Goal: Task Accomplishment & Management: Use online tool/utility

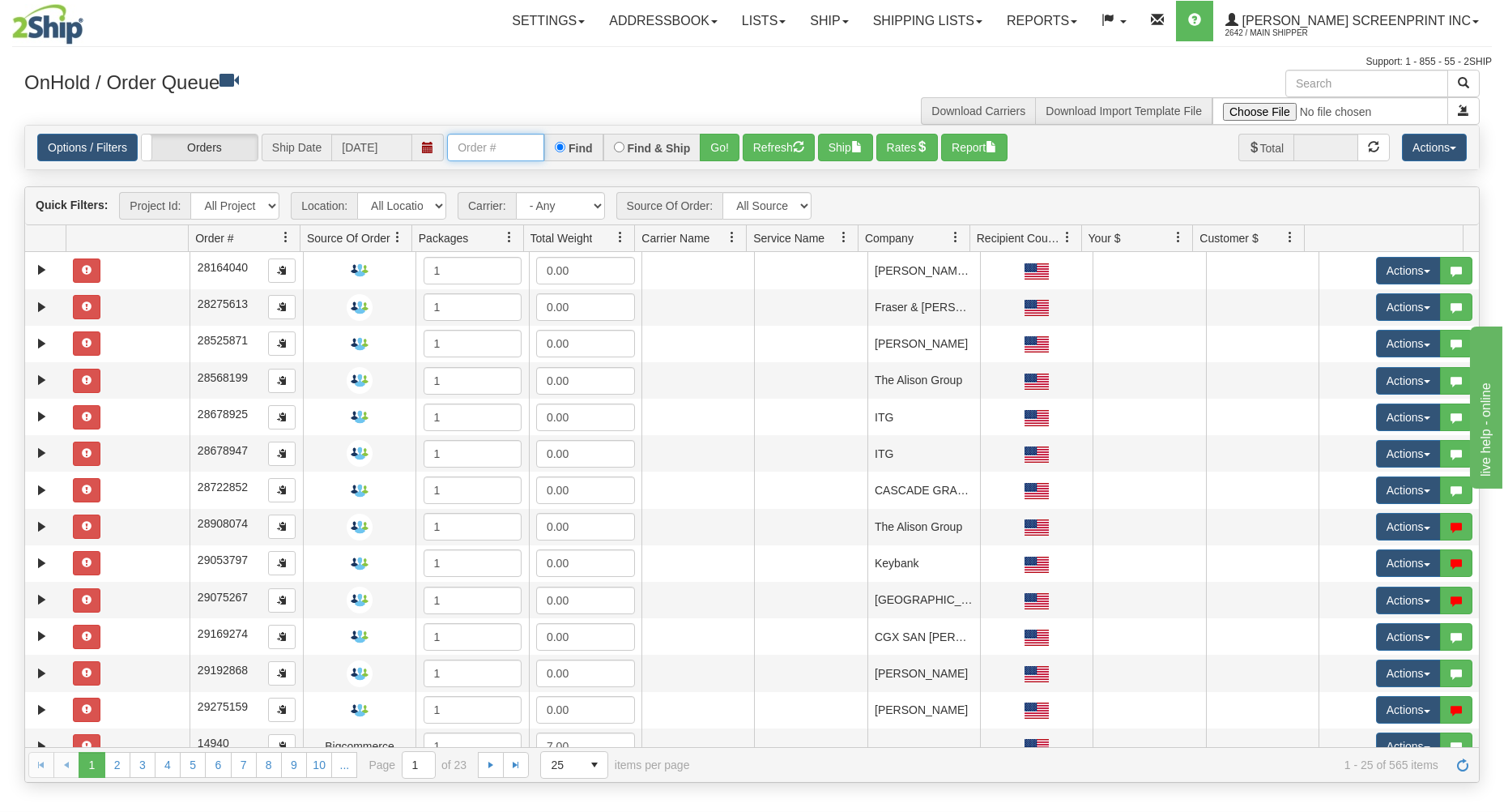
click at [482, 152] on input "text" at bounding box center [496, 147] width 97 height 27
type input "17374"
click at [722, 138] on button "Go!" at bounding box center [720, 147] width 40 height 27
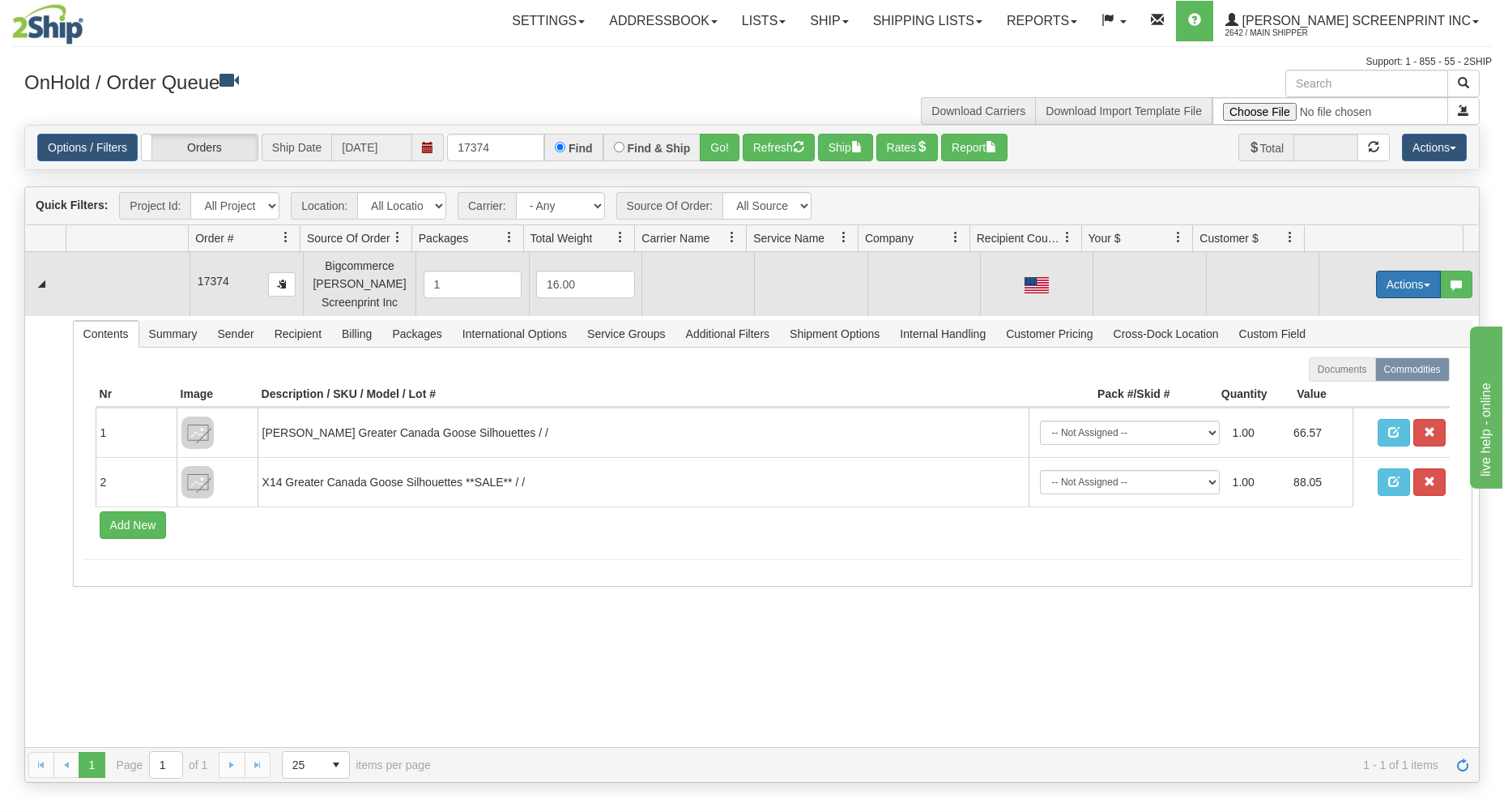
click at [1377, 280] on button "Actions" at bounding box center [1409, 285] width 65 height 27
click at [1339, 316] on span "Open" at bounding box center [1346, 315] width 39 height 13
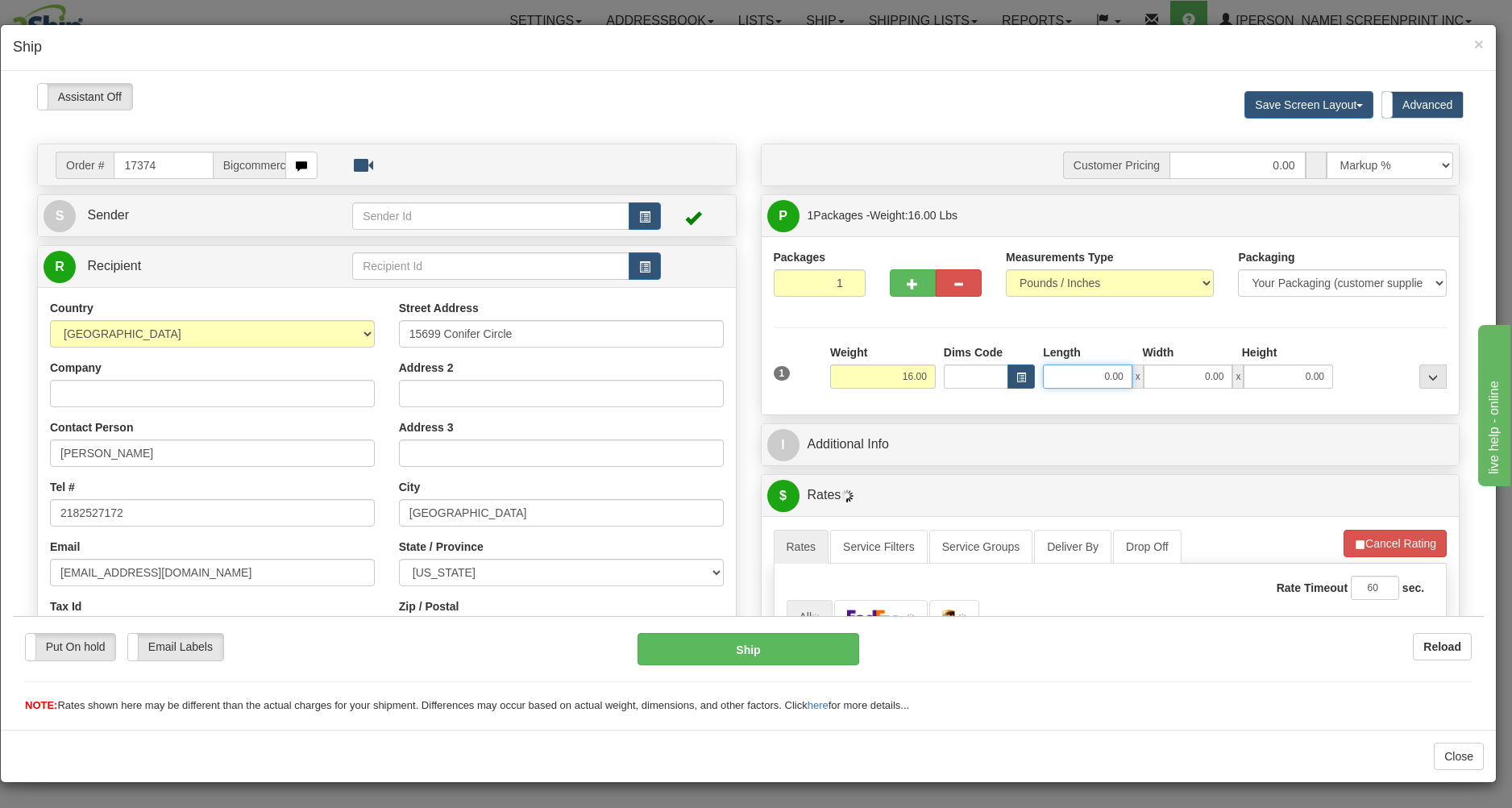
click at [1071, 378] on input "0.00" at bounding box center [1088, 375] width 90 height 24
type input "29.00"
type input "1"
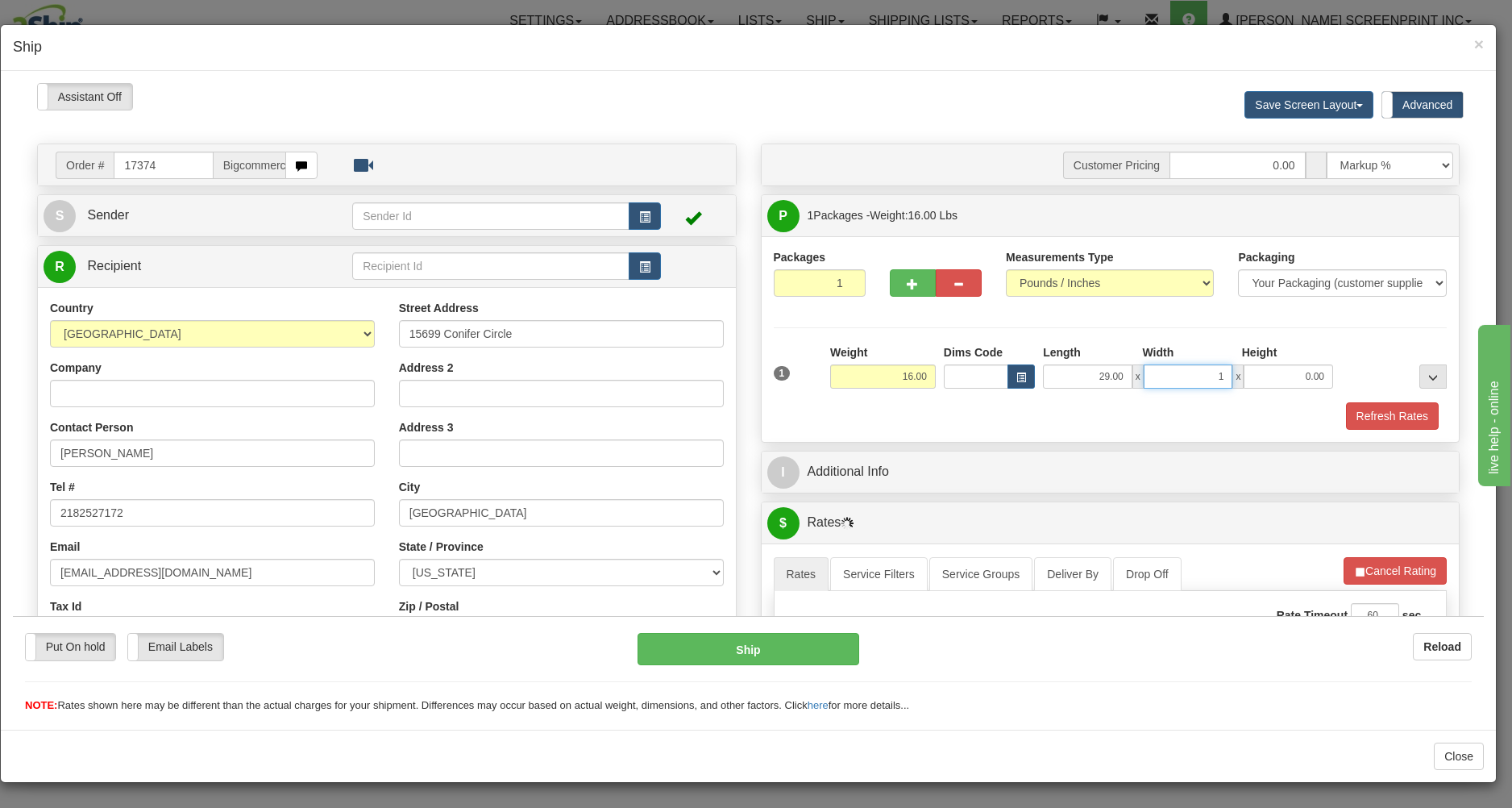
type input "12.50"
type input "17.00"
type input "7.00"
type input "12.50"
click at [1060, 425] on div "Refresh Rates" at bounding box center [1111, 415] width 682 height 27
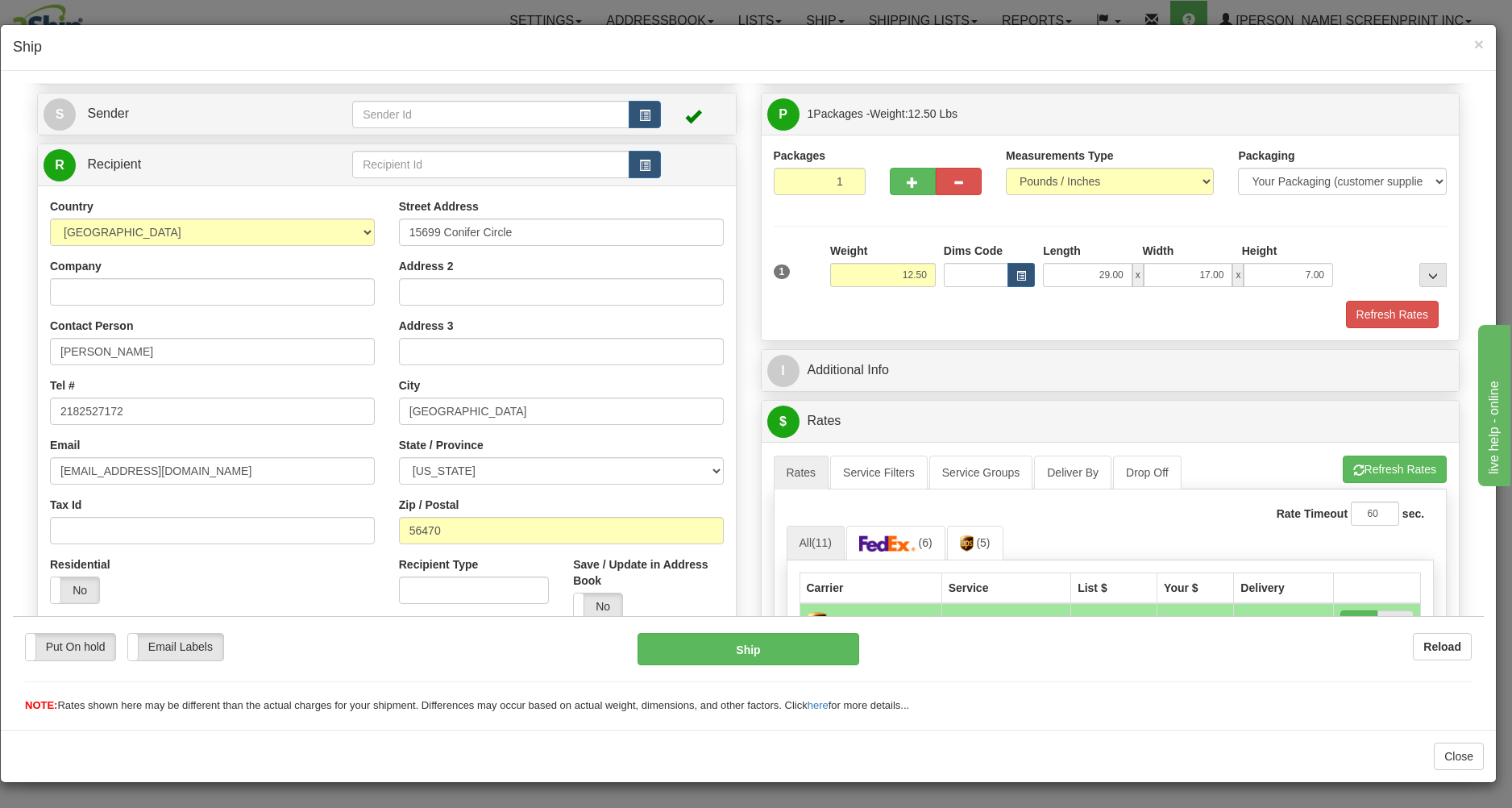
scroll to position [259, 0]
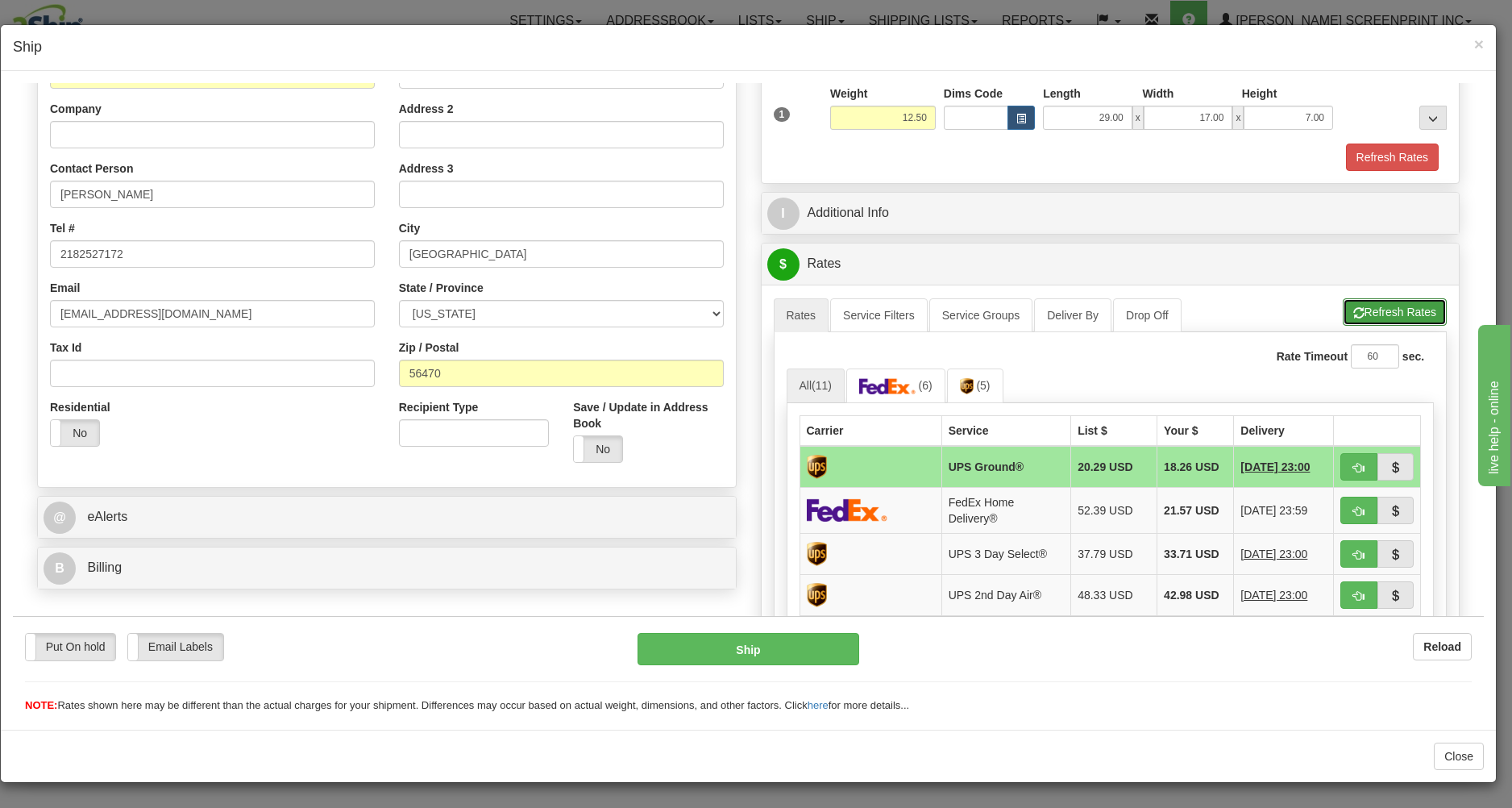
click at [1384, 309] on button "Refresh Rates" at bounding box center [1394, 311] width 104 height 27
click at [1348, 461] on button "button" at bounding box center [1359, 466] width 37 height 27
type input "03"
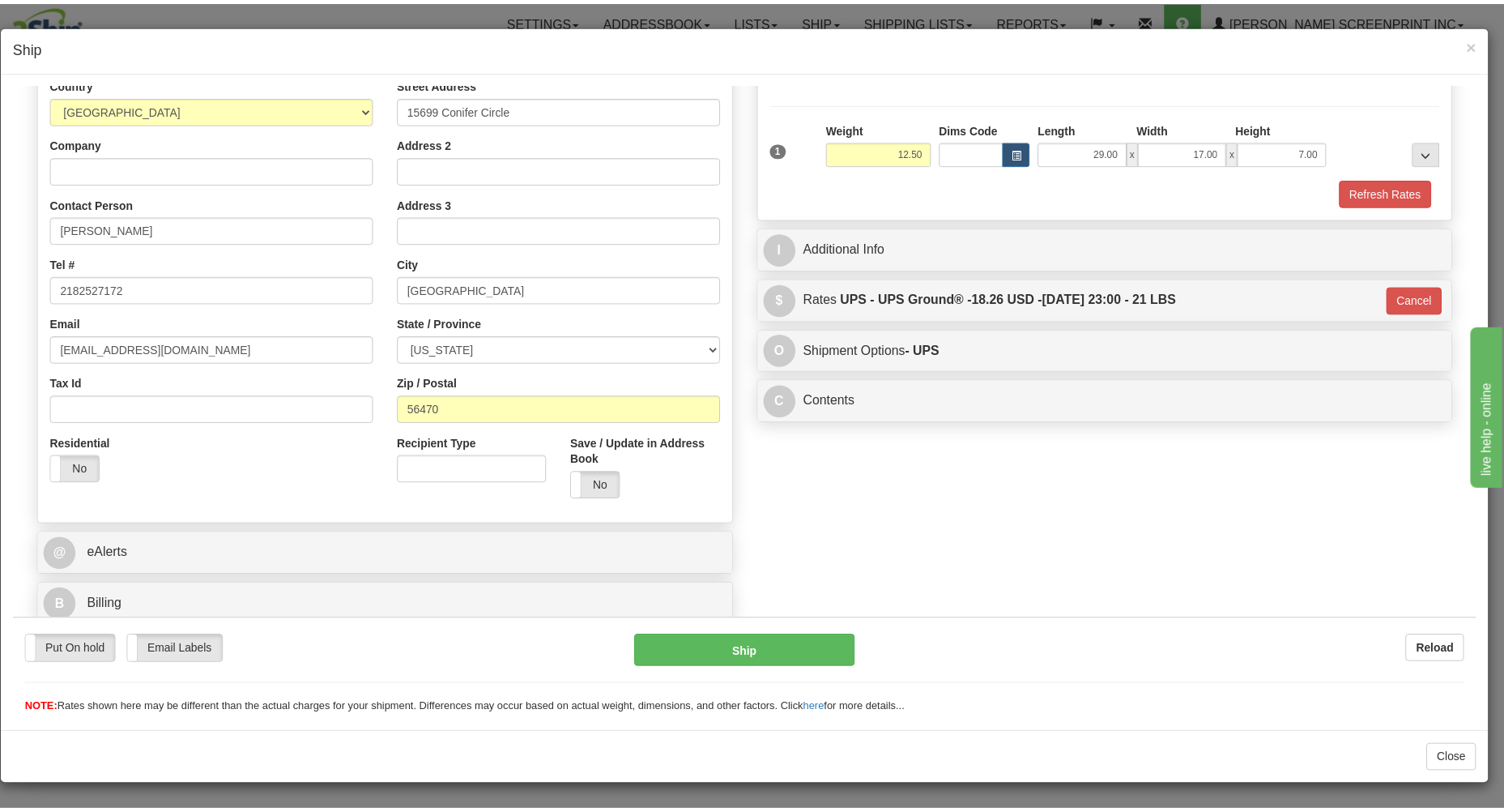
scroll to position [229, 0]
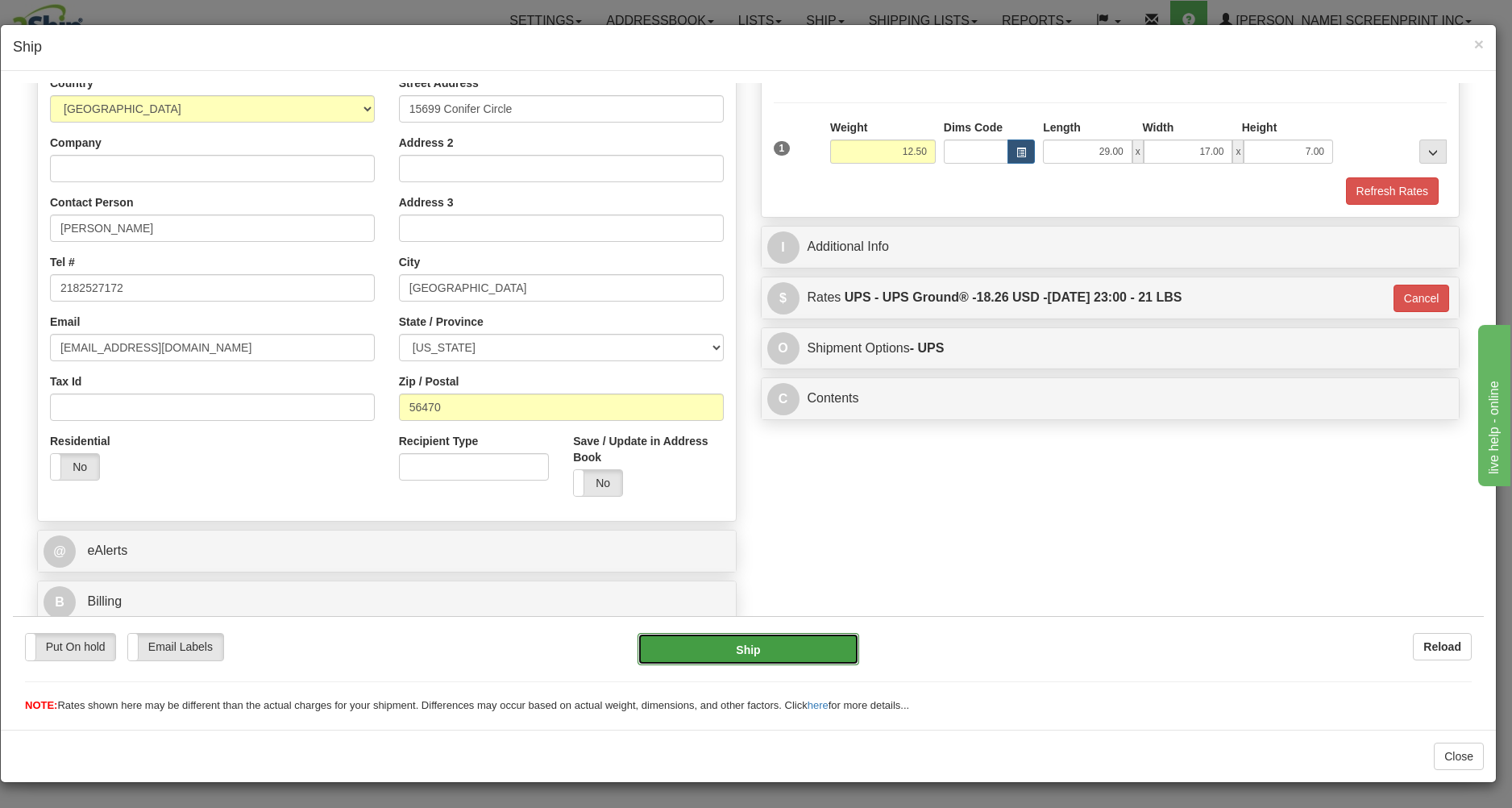
click at [790, 639] on button "Ship" at bounding box center [748, 648] width 221 height 33
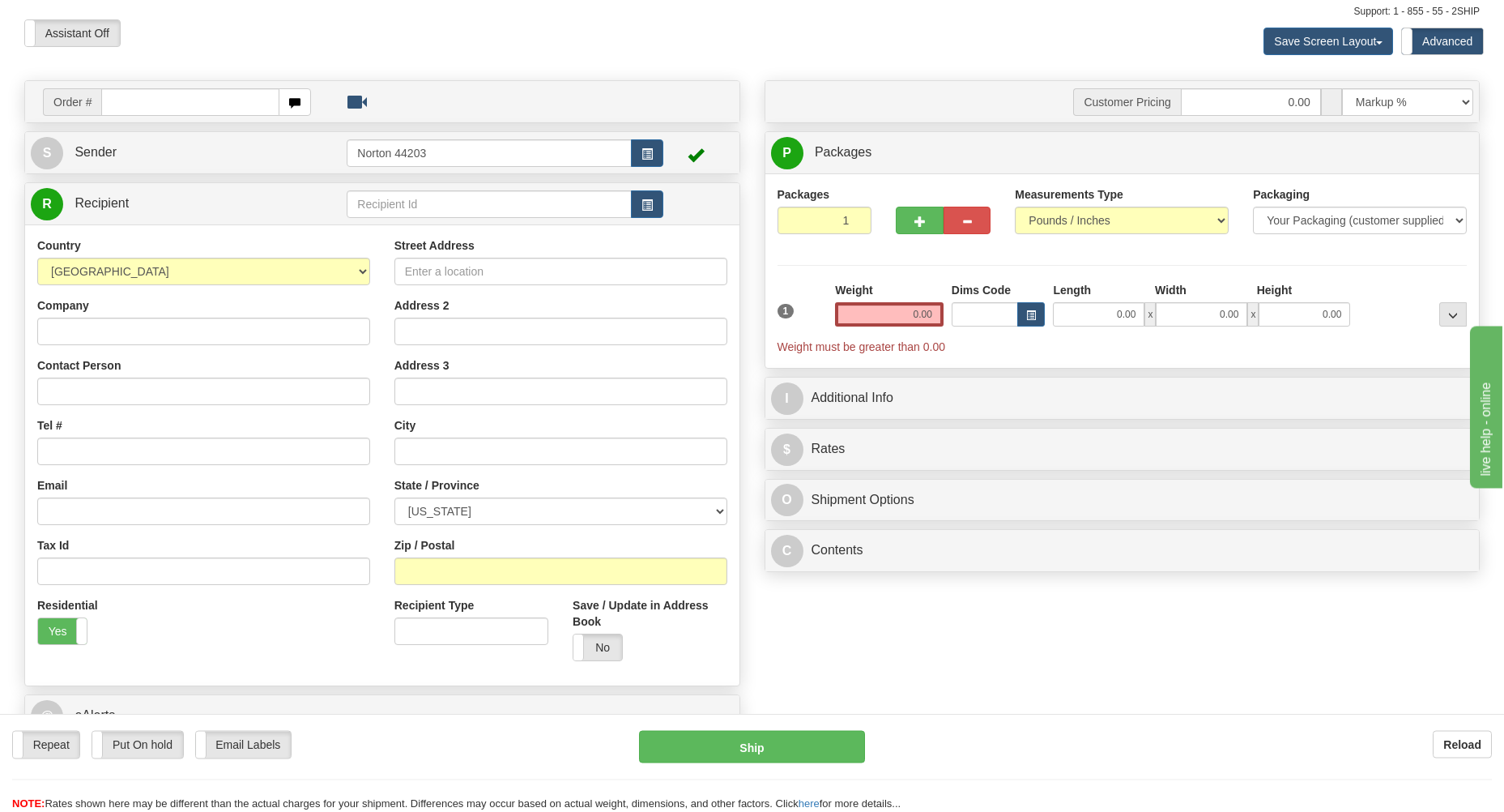
scroll to position [86, 0]
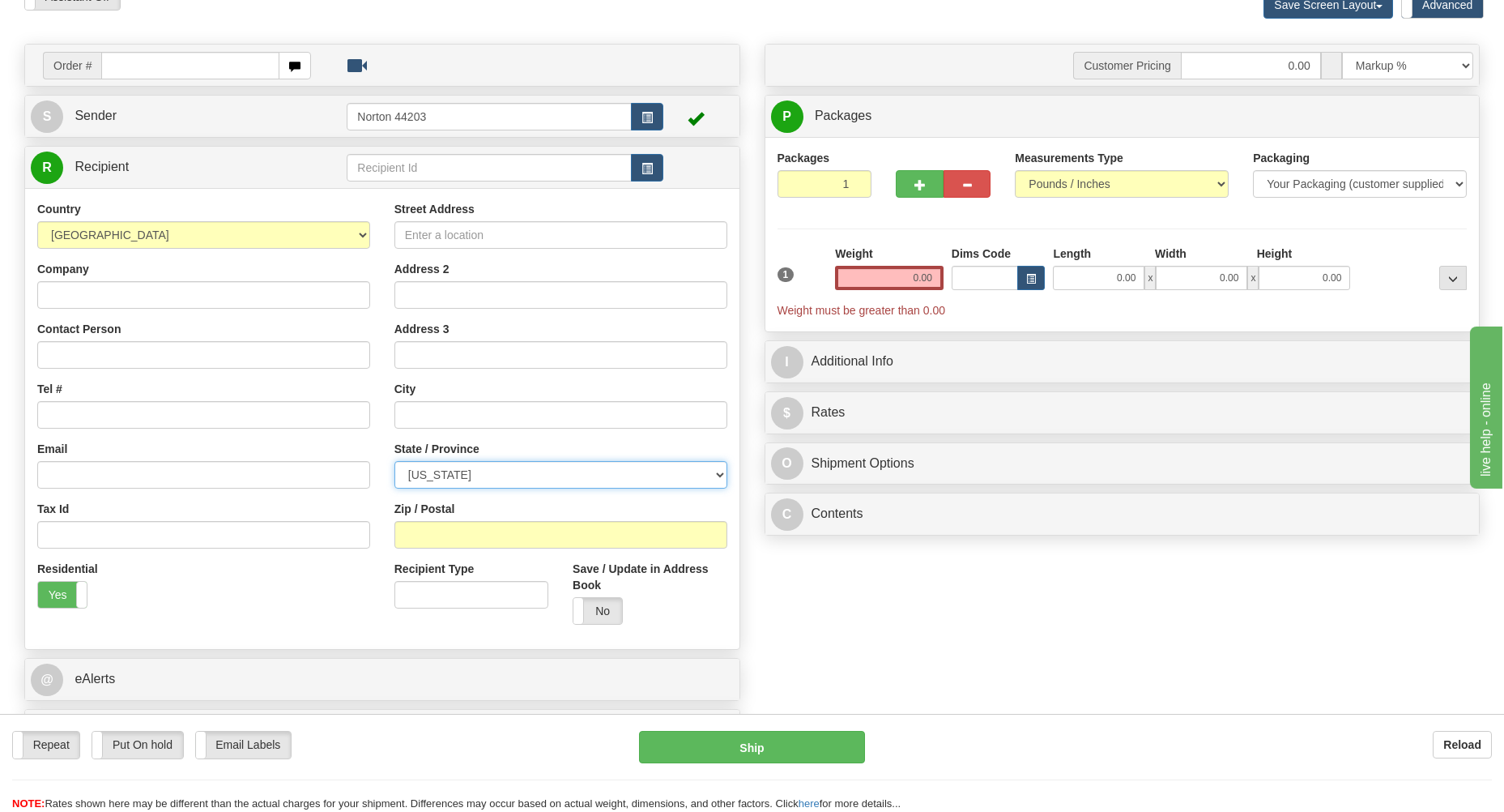
click at [395, 461] on select "ALABAMA ALASKA ARIZONA ARKANSAS Armed Forces America Armed Forces Europe Armed …" at bounding box center [561, 475] width 333 height 27
select select "OH"
click option "OHIO" at bounding box center [0, 0] width 0 height 0
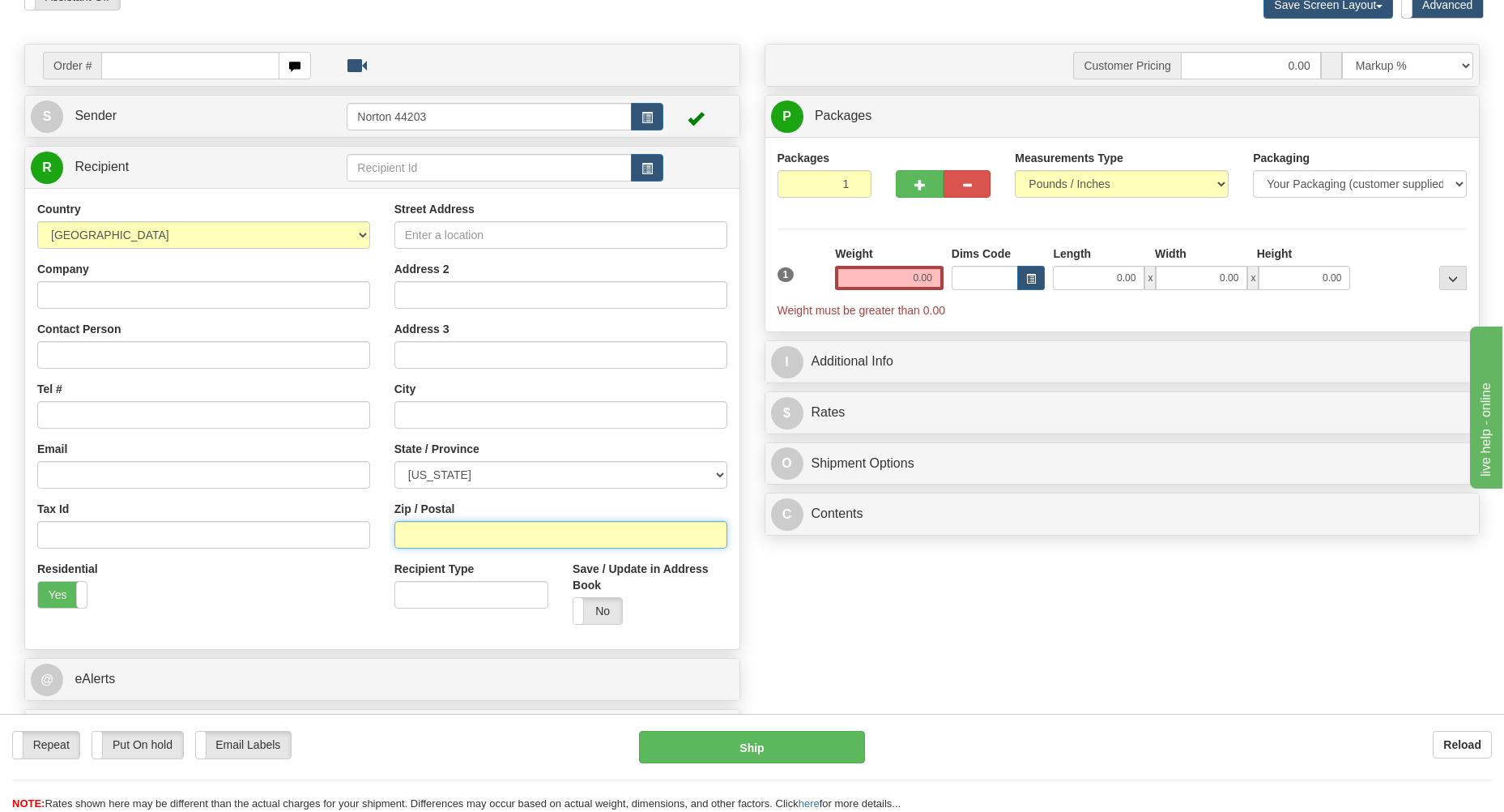
drag, startPoint x: 413, startPoint y: 530, endPoint x: 431, endPoint y: 502, distance: 33.3
click at [428, 521] on input "Zip / Postal" at bounding box center [561, 535] width 333 height 27
type input "45240"
drag, startPoint x: 1084, startPoint y: 286, endPoint x: 1077, endPoint y: 268, distance: 19.3
click at [1083, 276] on input "0.00" at bounding box center [1098, 277] width 92 height 25
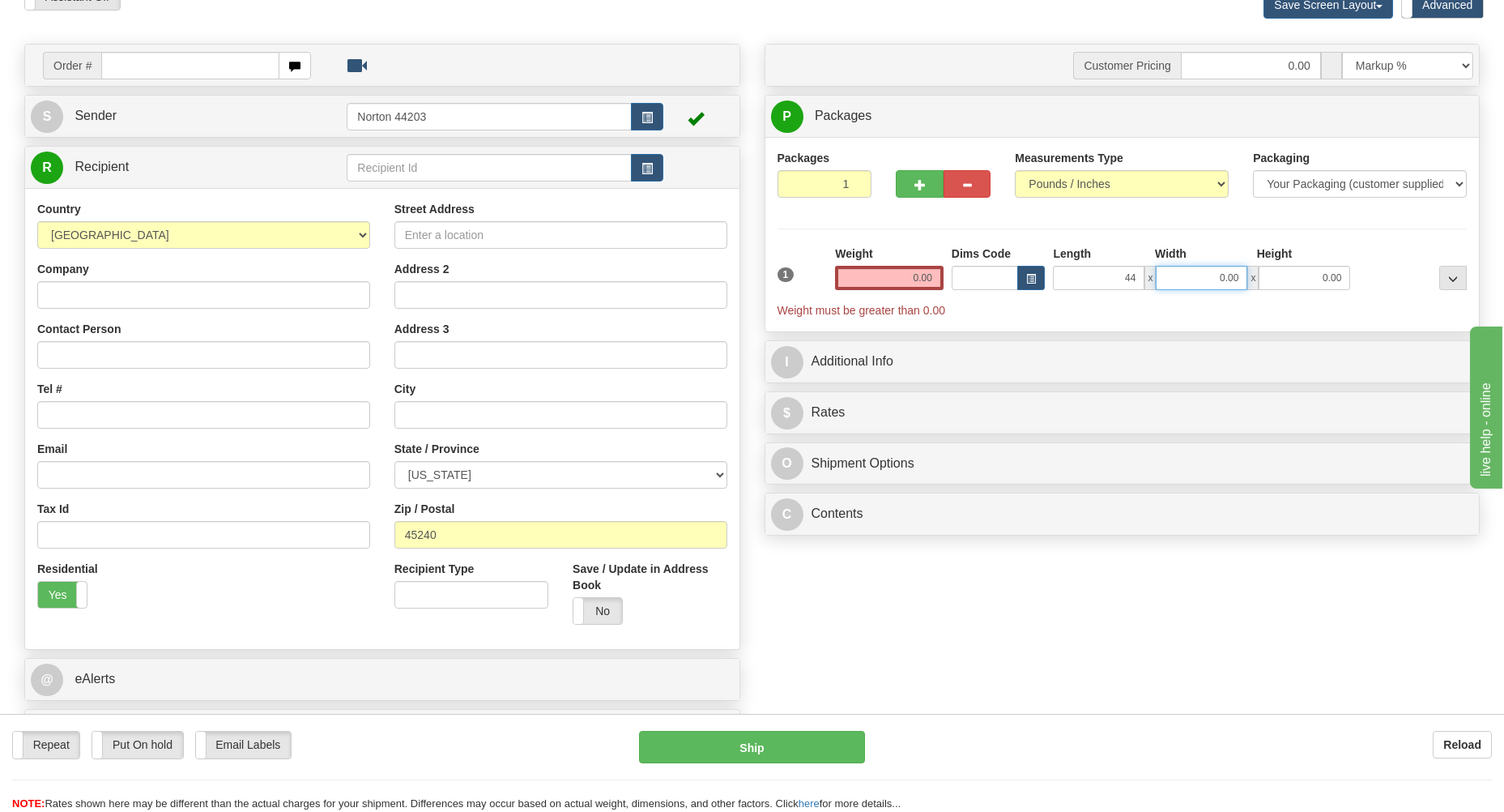
type input "44.00"
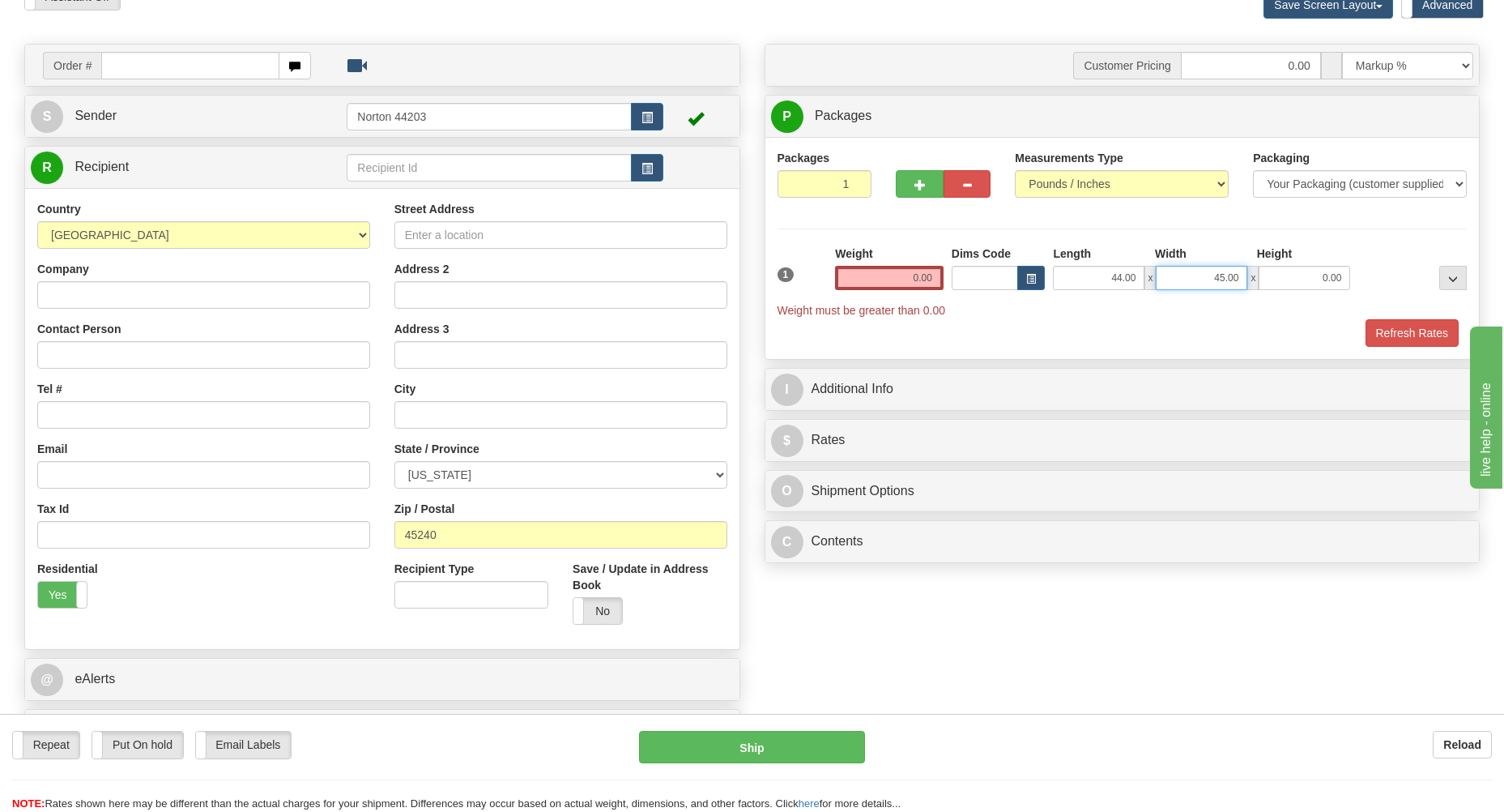
drag, startPoint x: 1191, startPoint y: 279, endPoint x: 1337, endPoint y: 274, distance: 146.1
click at [1248, 275] on input "45.00" at bounding box center [1201, 277] width 92 height 25
type input "42.00"
type input "1.00"
click at [880, 280] on input "0.00" at bounding box center [888, 277] width 108 height 25
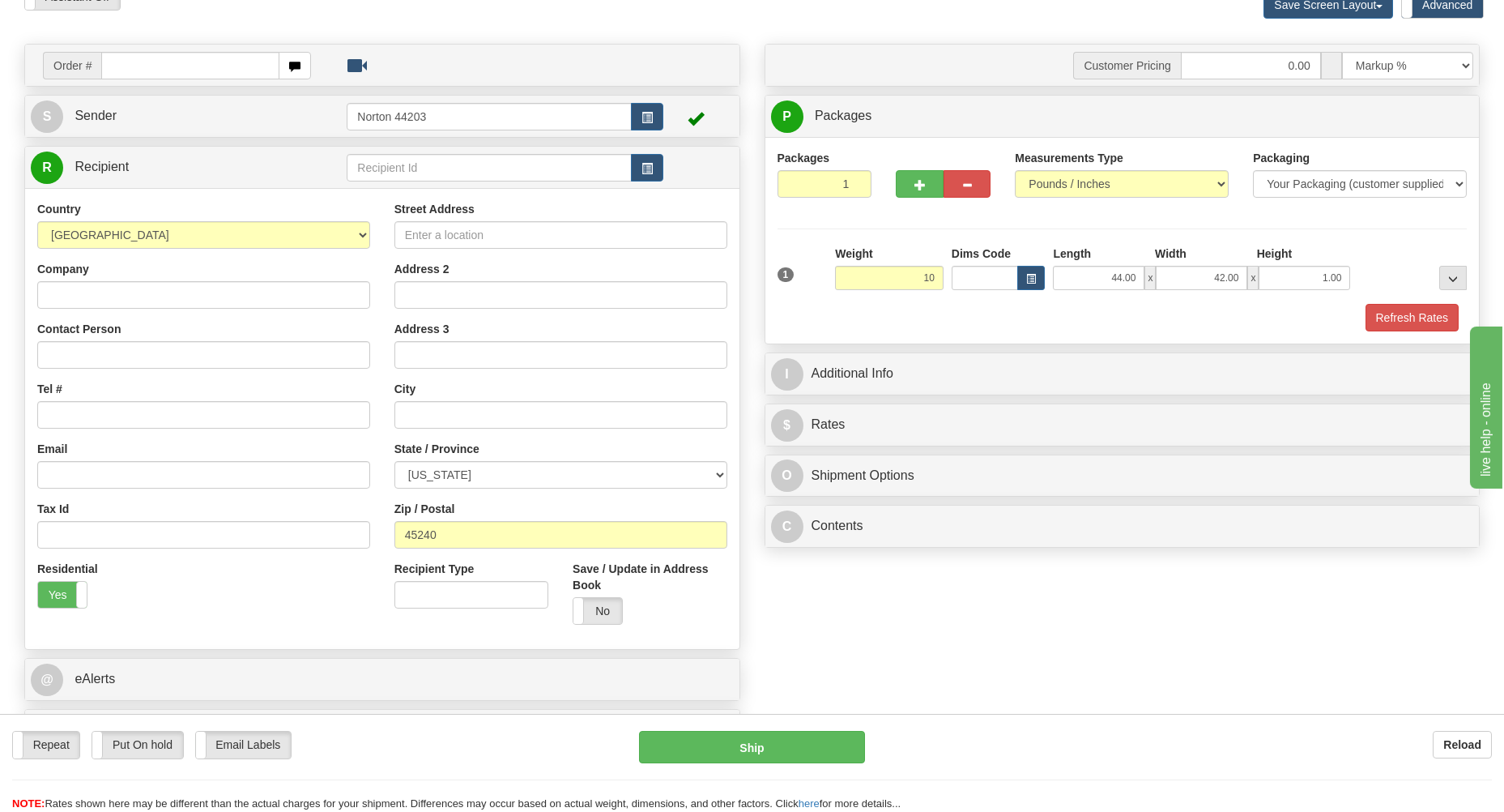
type input "10.00"
click at [917, 312] on div "Refresh Rates" at bounding box center [1123, 317] width 698 height 27
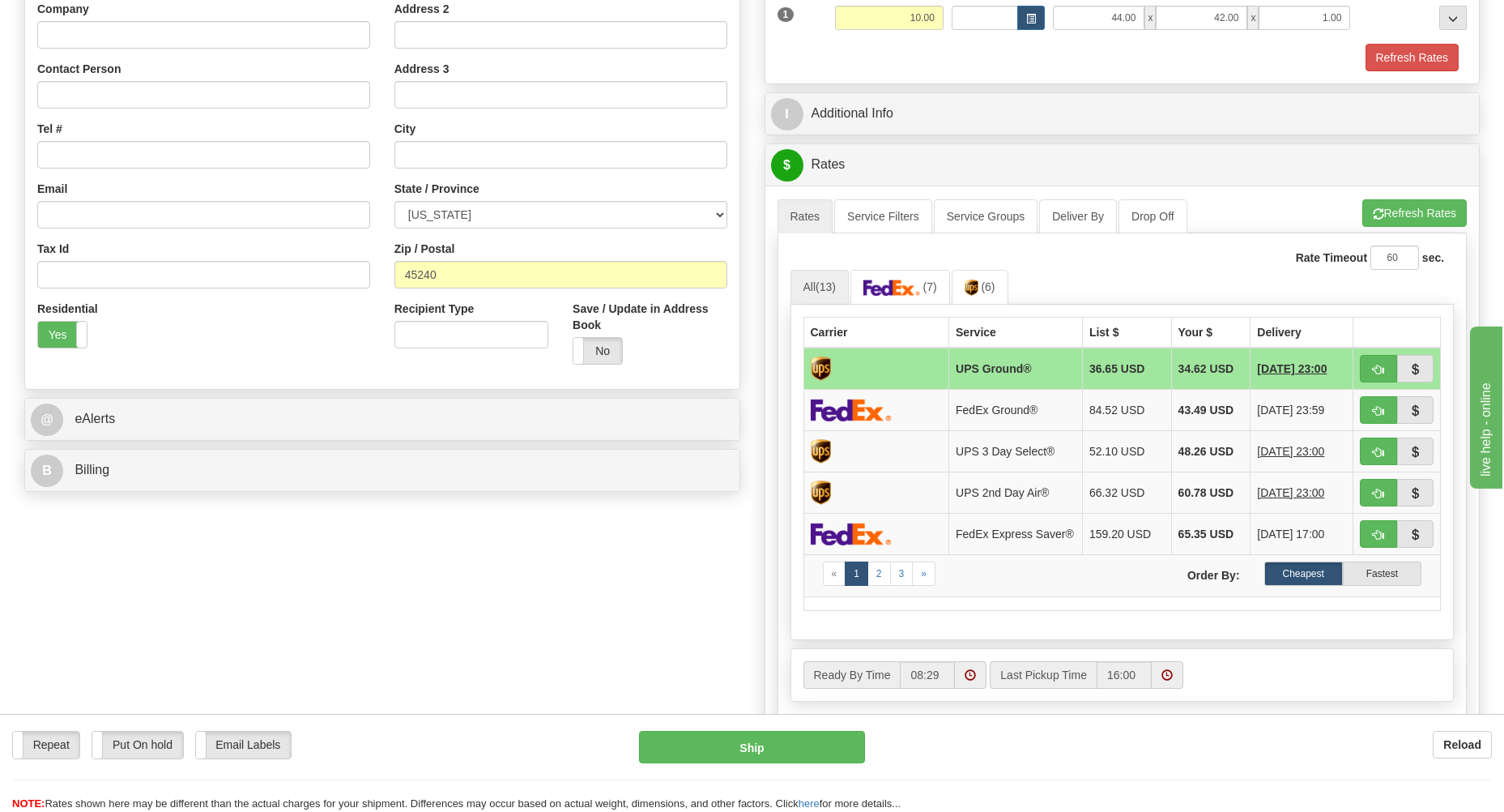
scroll to position [0, 0]
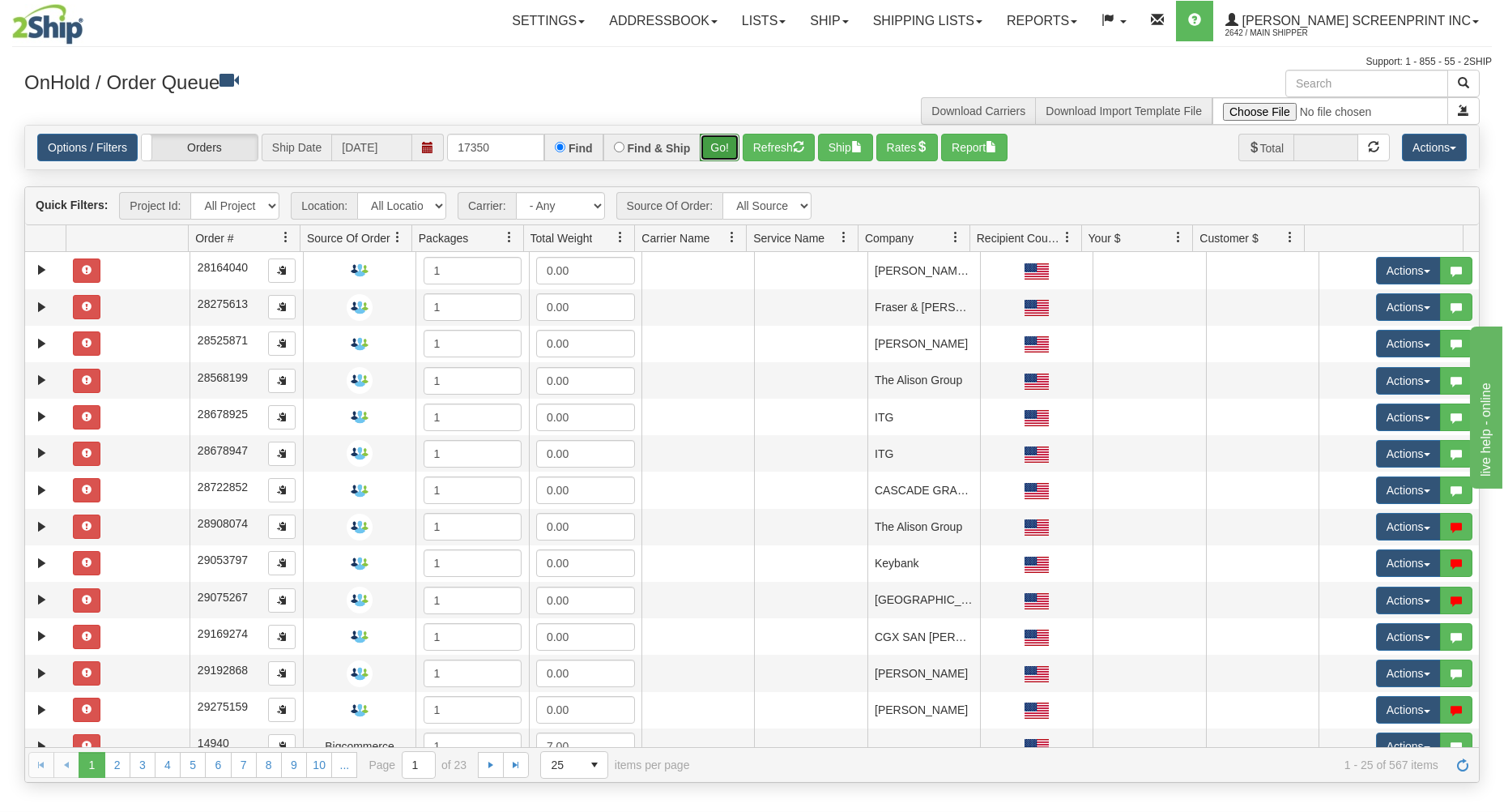
click at [735, 143] on button "Go!" at bounding box center [720, 147] width 40 height 27
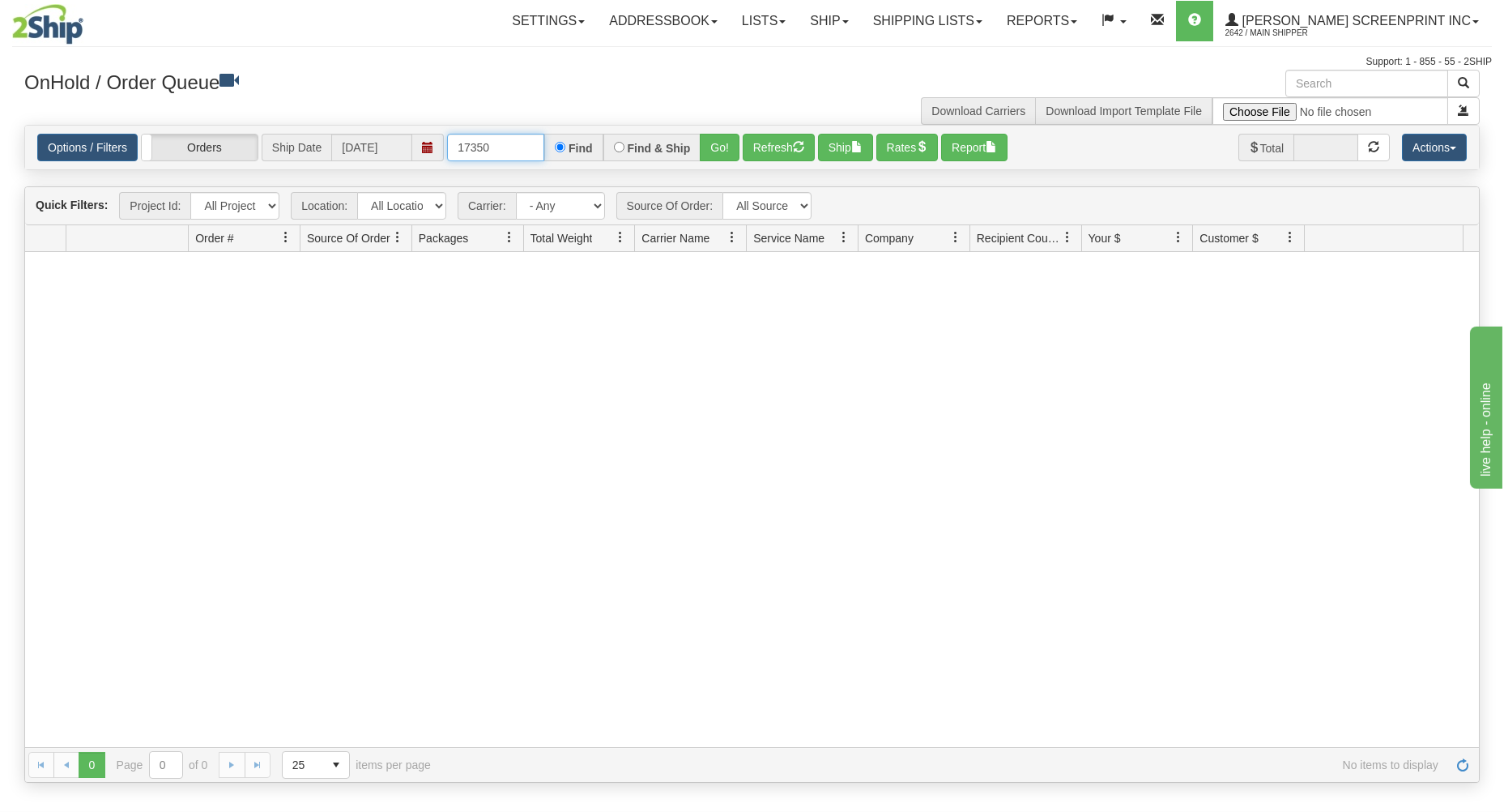
drag, startPoint x: 499, startPoint y: 155, endPoint x: 498, endPoint y: 145, distance: 10.0
click at [498, 148] on input "17350" at bounding box center [496, 147] width 97 height 27
click at [714, 147] on button "Go!" at bounding box center [720, 147] width 40 height 27
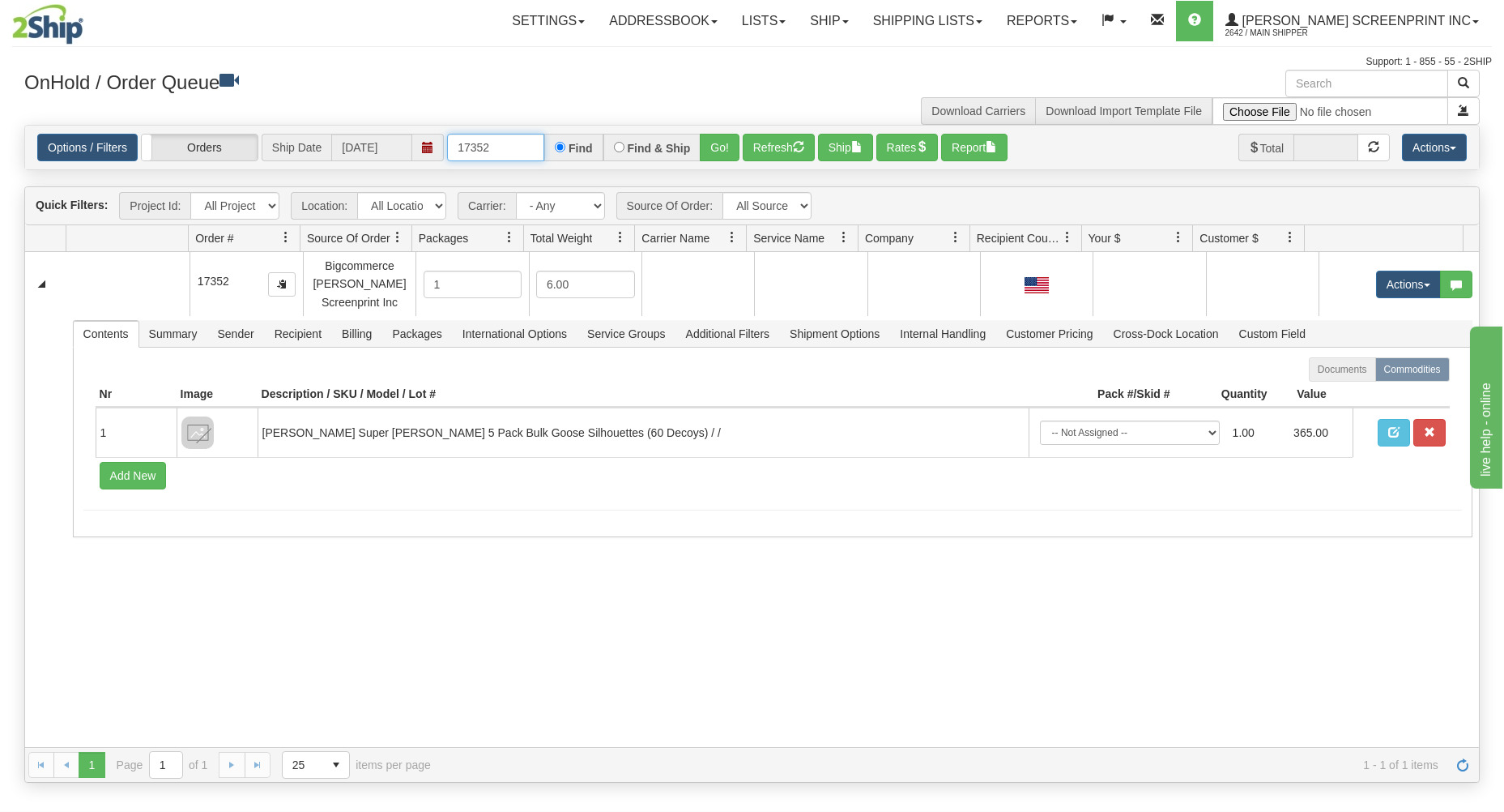
click at [496, 152] on input "17352" at bounding box center [496, 147] width 97 height 27
click at [715, 143] on button "Go!" at bounding box center [720, 147] width 40 height 27
click at [497, 148] on input "17355" at bounding box center [496, 147] width 97 height 27
click at [715, 148] on button "Go!" at bounding box center [720, 147] width 40 height 27
click at [512, 146] on input "17356" at bounding box center [496, 147] width 97 height 27
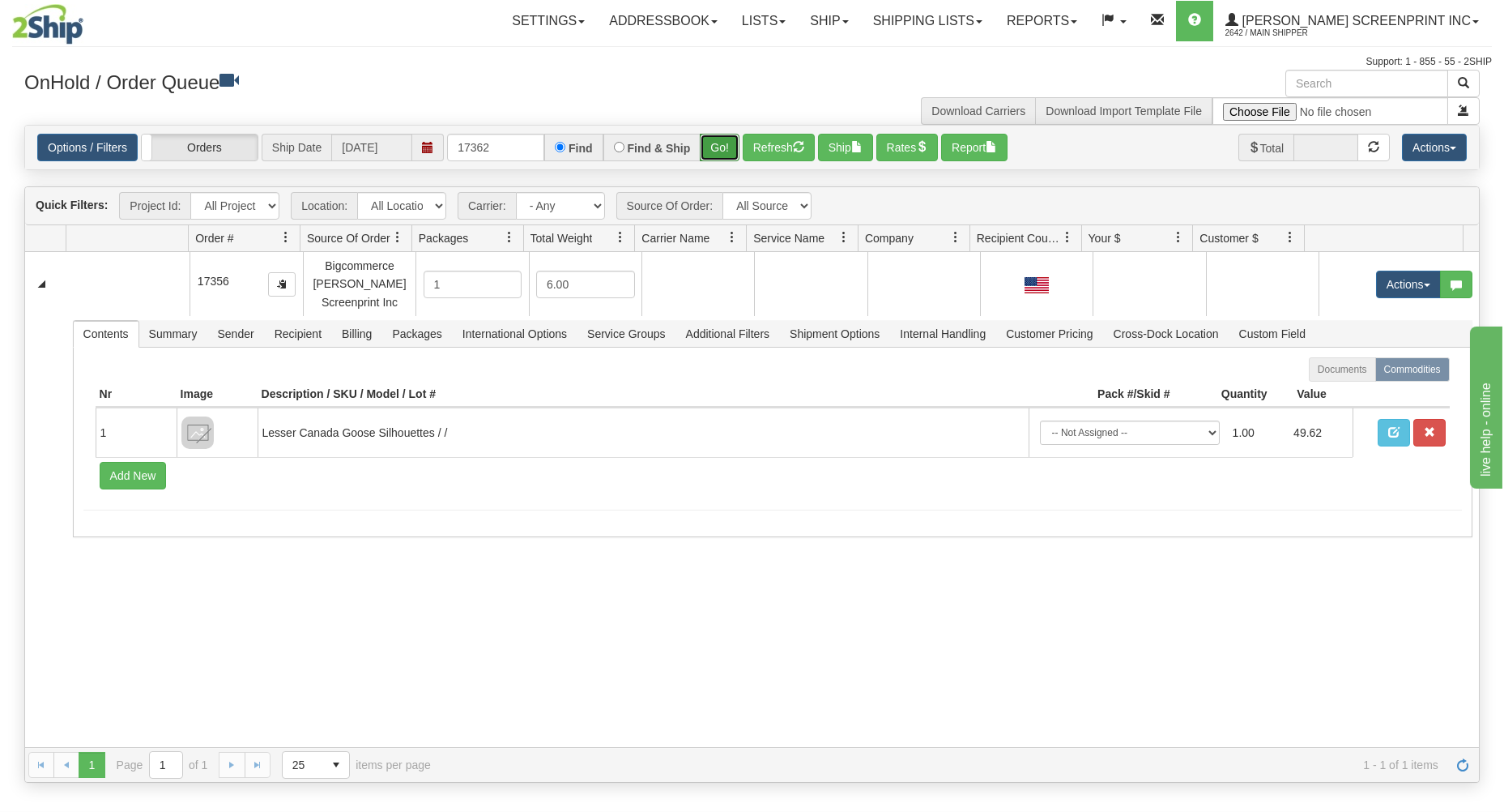
click at [727, 137] on button "Go!" at bounding box center [720, 147] width 40 height 27
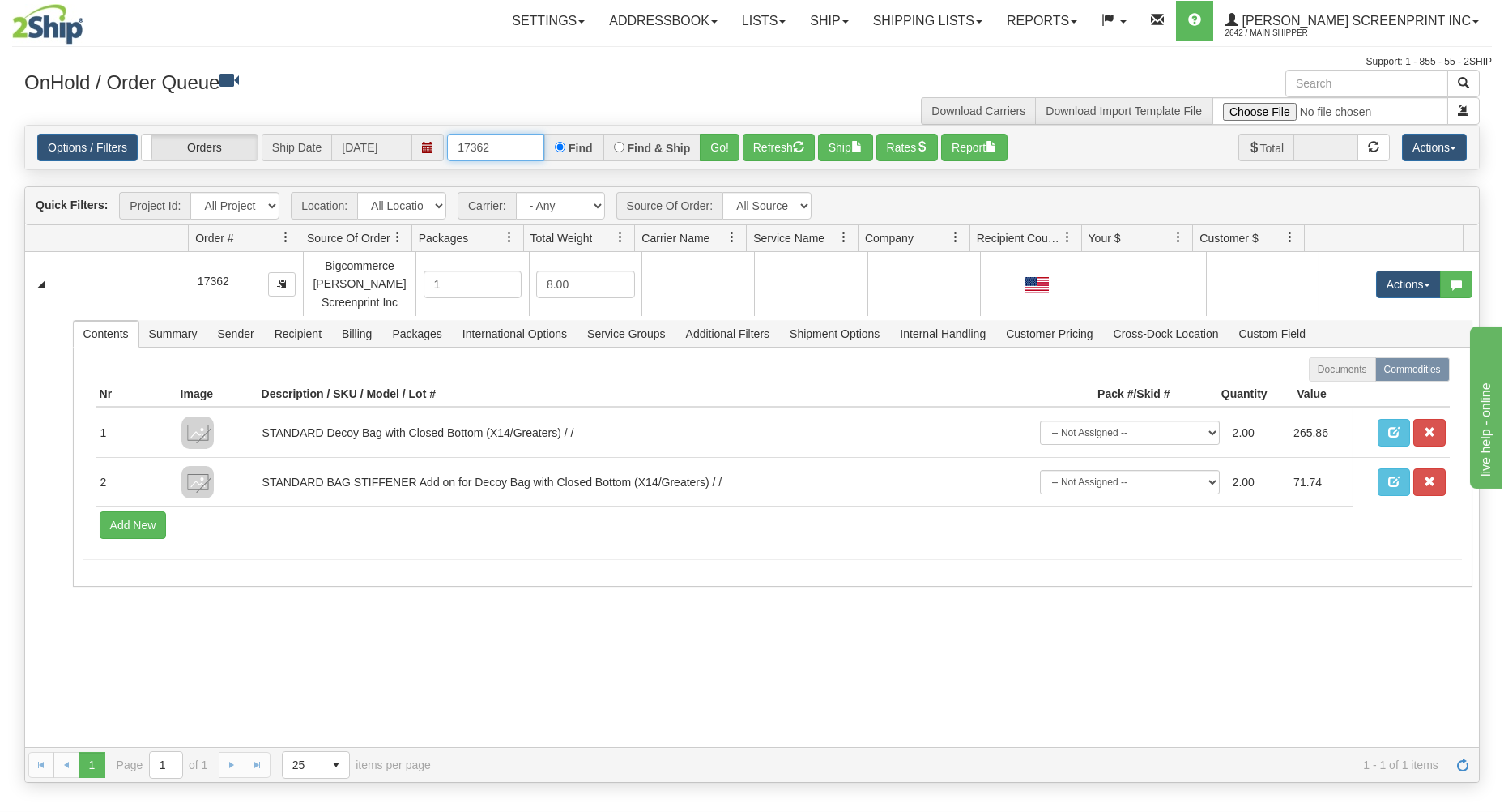
click at [516, 146] on input "17362" at bounding box center [496, 147] width 97 height 27
click at [711, 141] on button "Go!" at bounding box center [720, 147] width 40 height 27
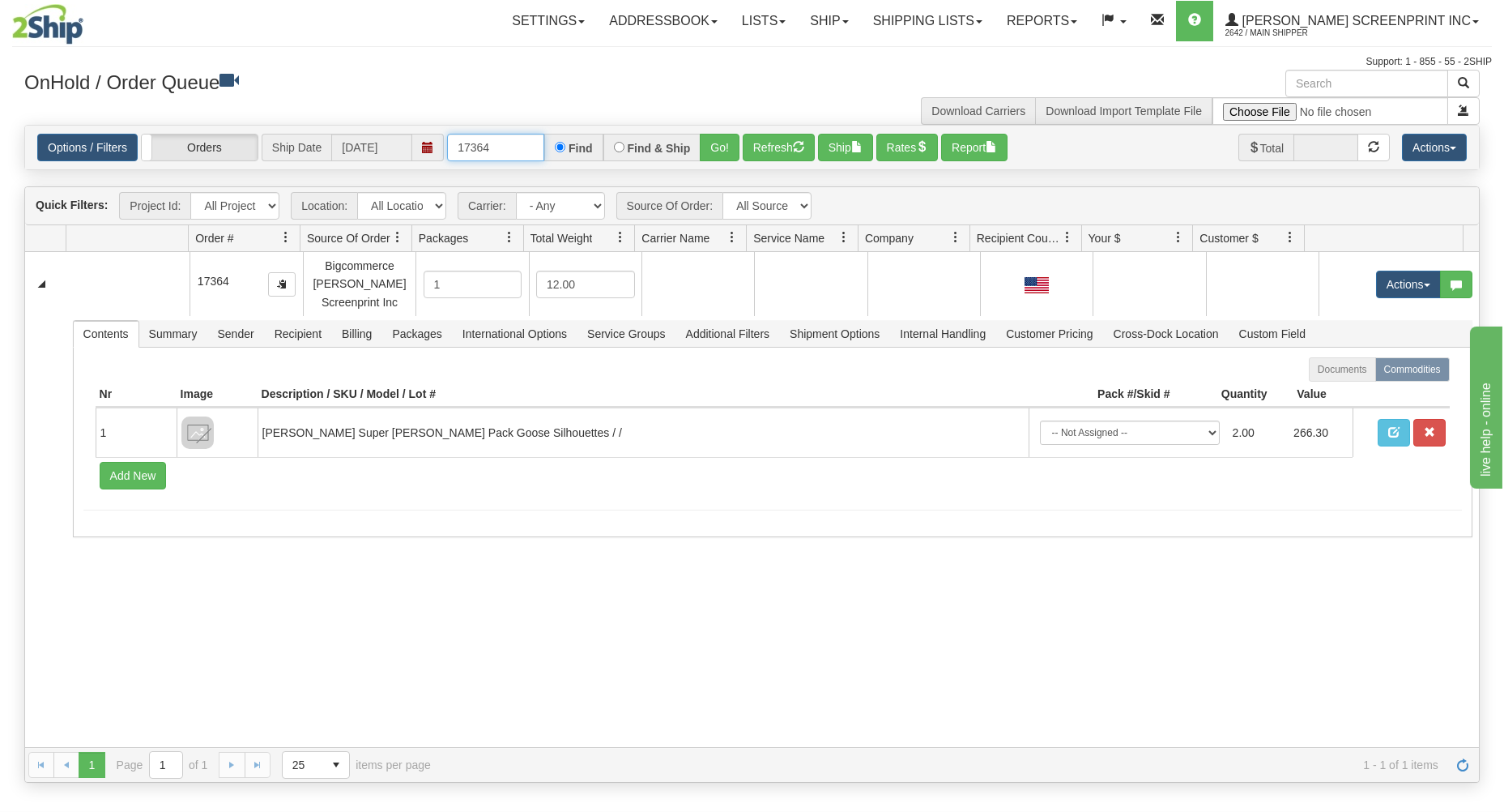
click at [515, 148] on input "17364" at bounding box center [496, 147] width 97 height 27
click at [720, 147] on button "Go!" at bounding box center [720, 147] width 40 height 27
click at [506, 145] on input "17365" at bounding box center [496, 147] width 97 height 27
type input "17366"
click at [729, 145] on button "Go!" at bounding box center [720, 147] width 40 height 27
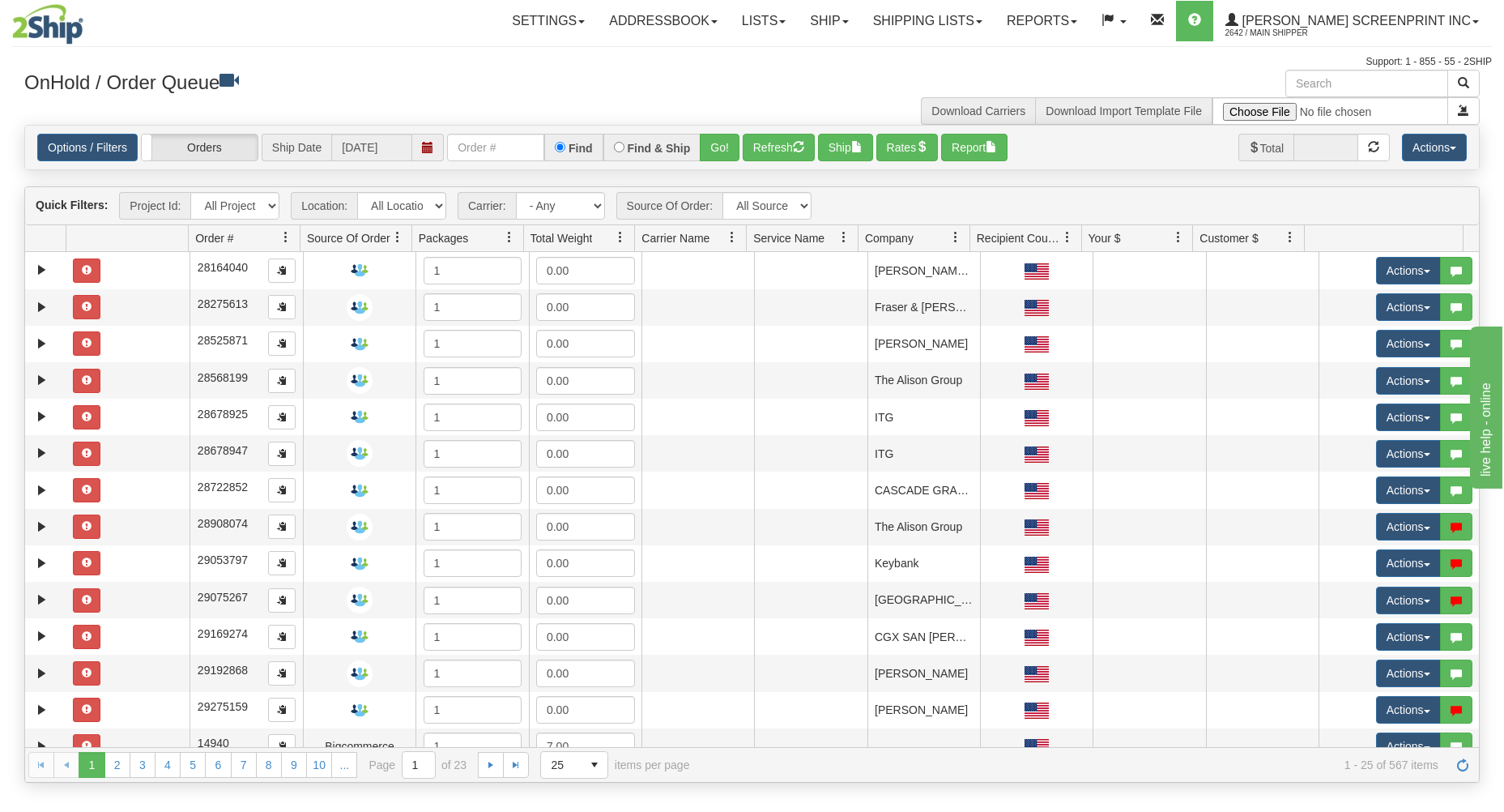
click at [433, 48] on div "Toggle navigation Settings Shipping Preferences Fields Preferences New Recipien…" at bounding box center [752, 35] width 1480 height 70
